Goal: Information Seeking & Learning: Learn about a topic

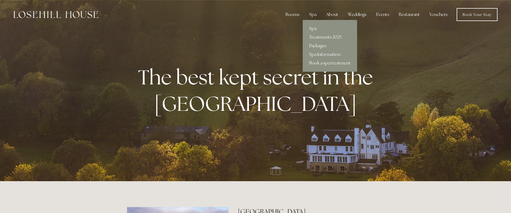
click at [315, 14] on div "Spa" at bounding box center [313, 14] width 16 height 11
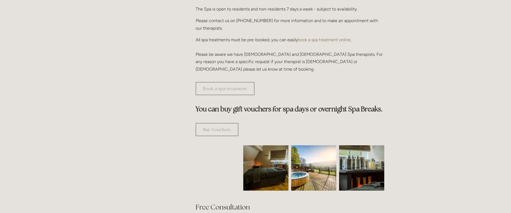
scroll to position [215, 0]
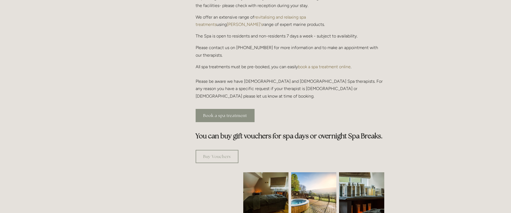
click at [233, 109] on link "Book a spa treatment" at bounding box center [225, 115] width 59 height 13
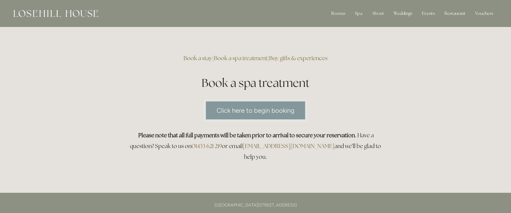
click at [239, 109] on link "Click here to begin booking" at bounding box center [256, 110] width 102 height 21
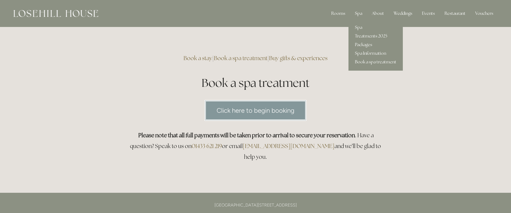
click at [360, 14] on div "Spa" at bounding box center [359, 13] width 16 height 11
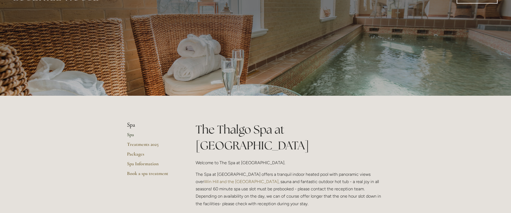
scroll to position [27, 0]
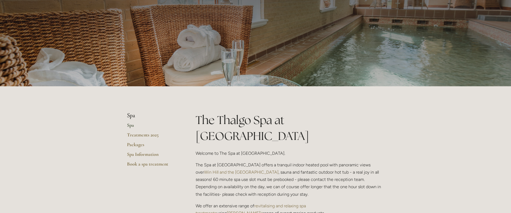
click at [132, 124] on link "Spa" at bounding box center [152, 127] width 51 height 10
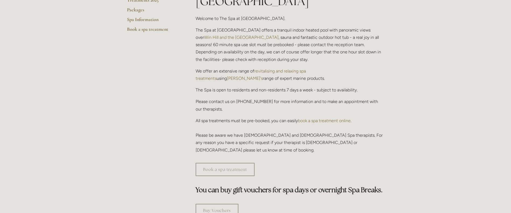
scroll to position [27, 0]
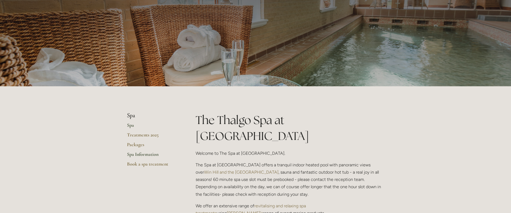
click at [146, 154] on link "Spa Information" at bounding box center [152, 156] width 51 height 10
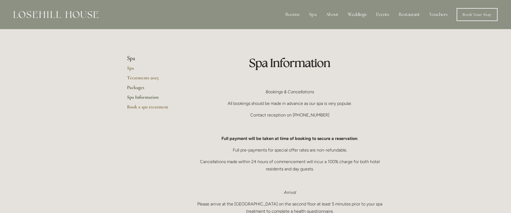
click at [132, 86] on link "Packages" at bounding box center [152, 89] width 51 height 10
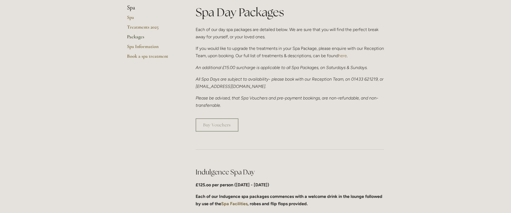
scroll to position [27, 0]
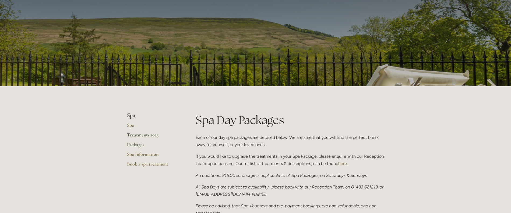
click at [137, 133] on link "Treatments 2025" at bounding box center [152, 137] width 51 height 10
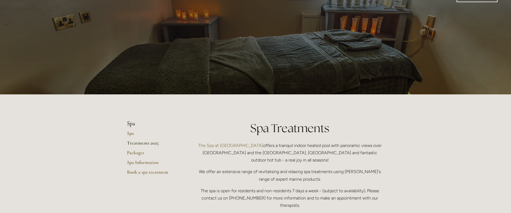
scroll to position [108, 0]
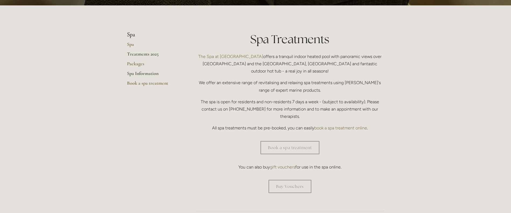
click at [145, 75] on link "Spa Information" at bounding box center [152, 75] width 51 height 10
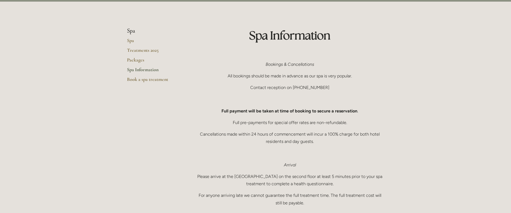
scroll to position [27, 0]
click at [139, 61] on link "Packages" at bounding box center [152, 62] width 51 height 10
